Goal: Task Accomplishment & Management: Complete application form

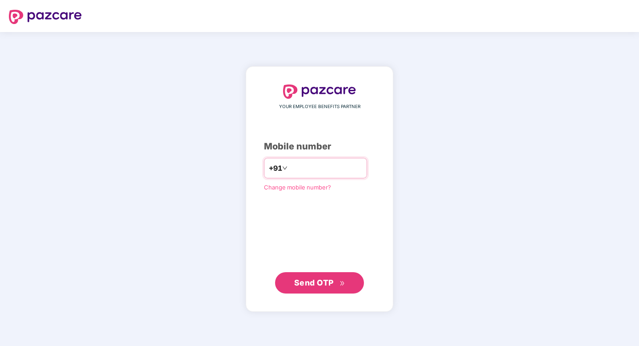
type input "**********"
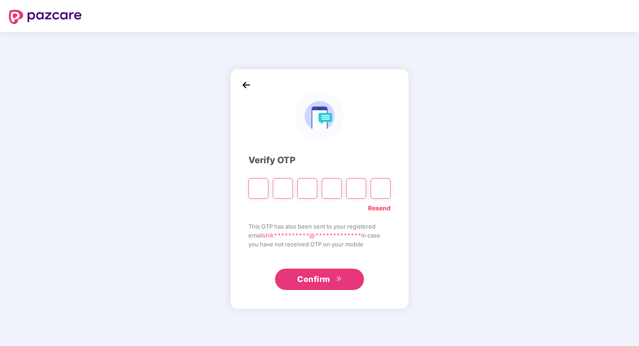
paste input "*"
type input "*"
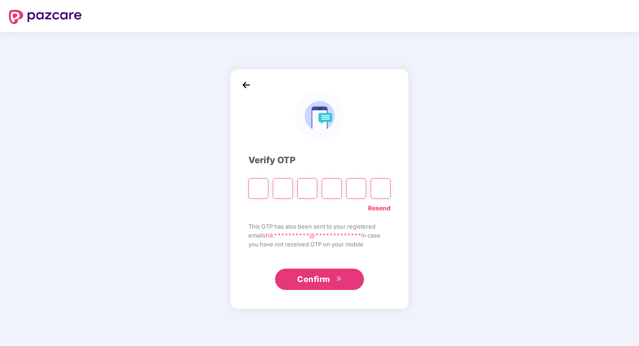
type input "*"
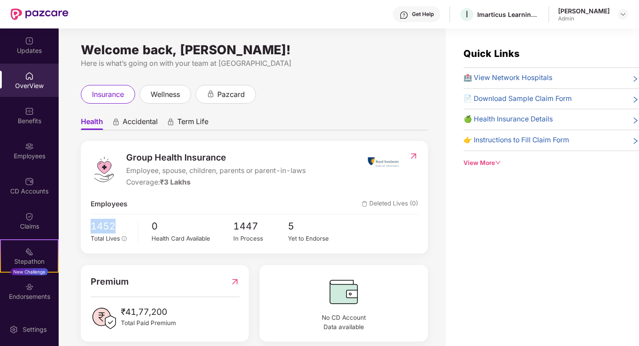
drag, startPoint x: 90, startPoint y: 226, endPoint x: 132, endPoint y: 226, distance: 42.6
click at [132, 226] on div "Group Health Insurance Employee, spouse, children, parents or parent-in-laws Co…" at bounding box center [254, 197] width 347 height 112
